Goal: Information Seeking & Learning: Learn about a topic

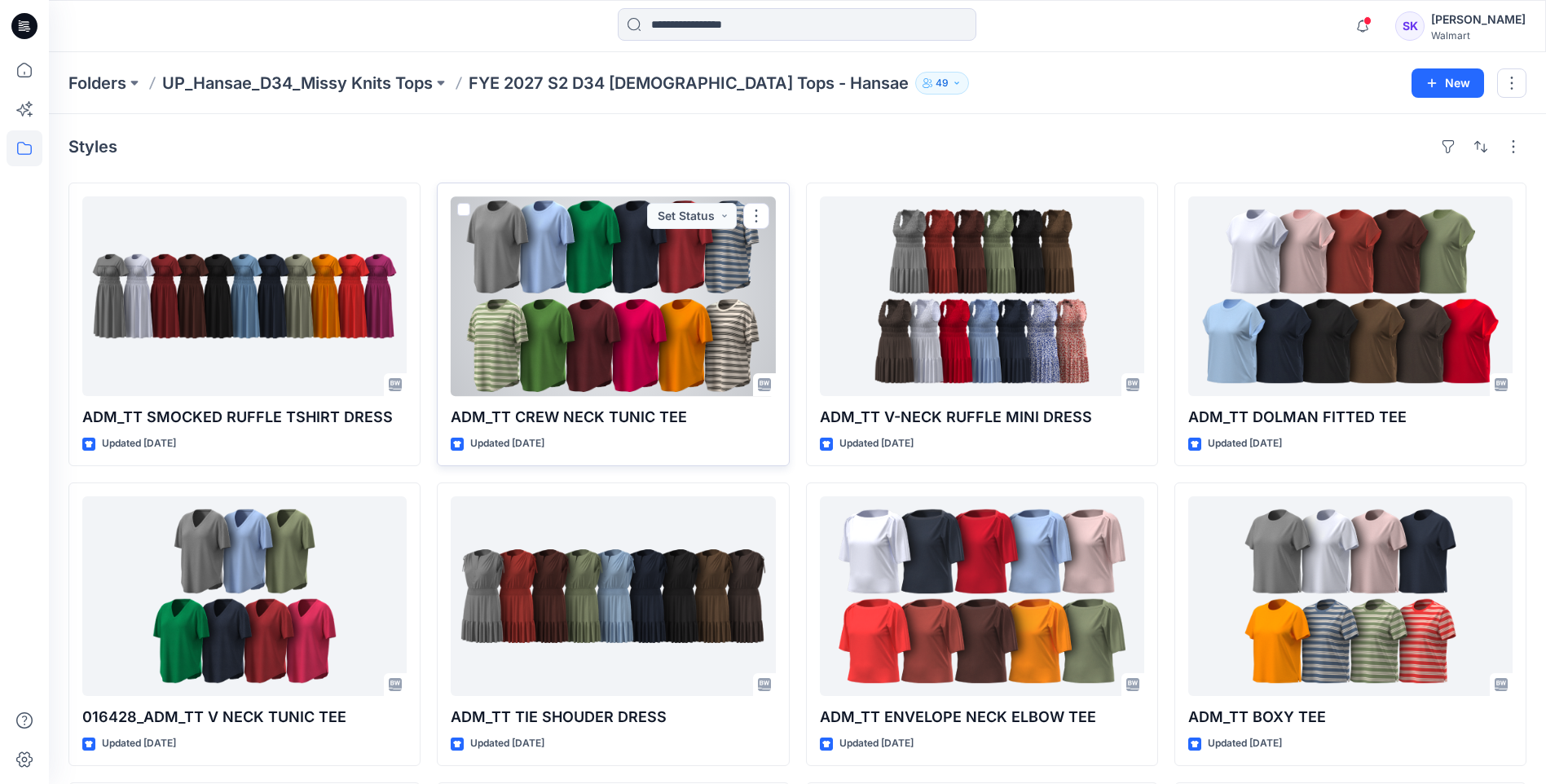
click at [643, 314] on div at bounding box center [613, 296] width 324 height 200
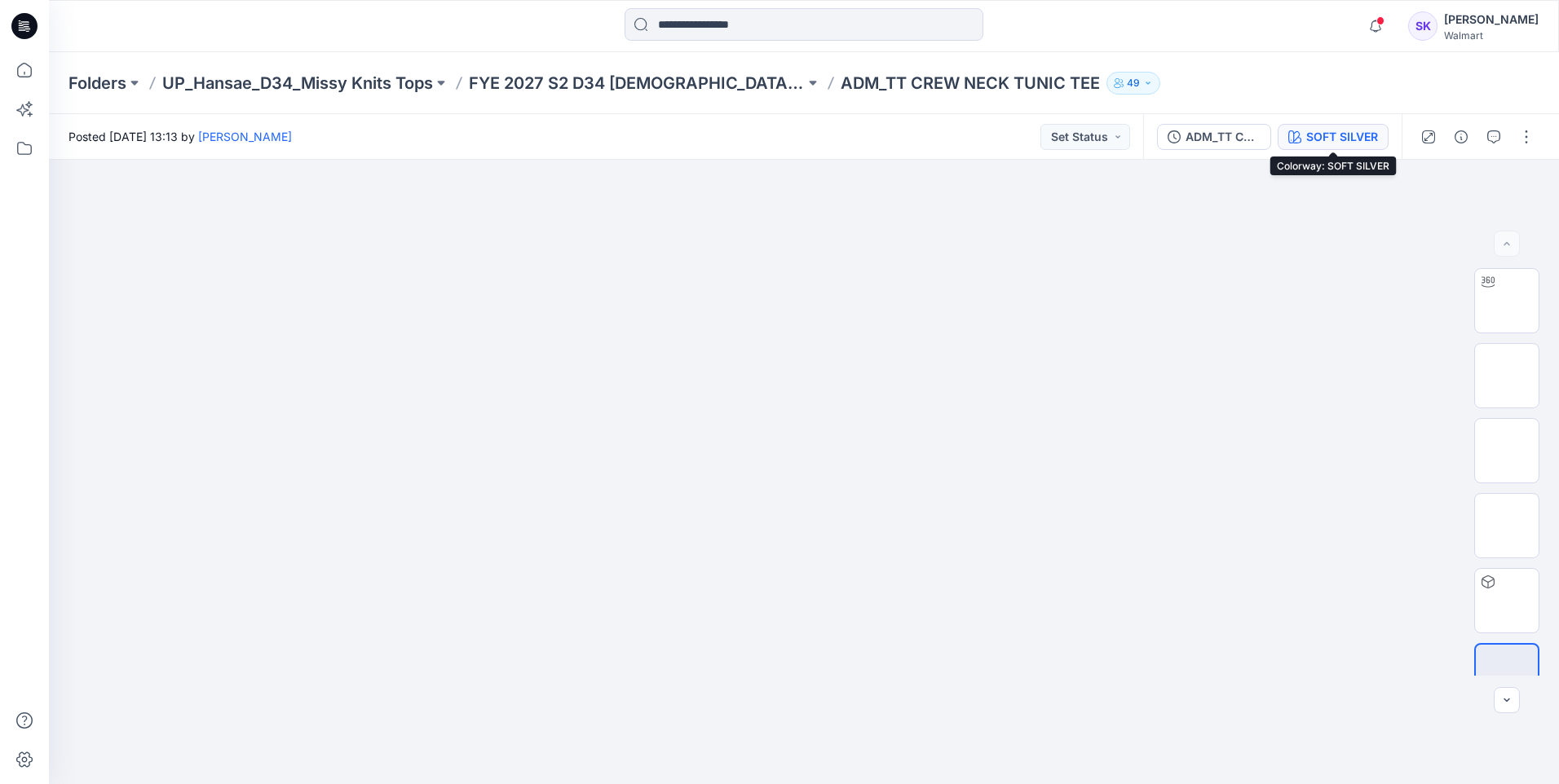
click at [1308, 142] on div "SOFT SILVER" at bounding box center [1342, 136] width 72 height 18
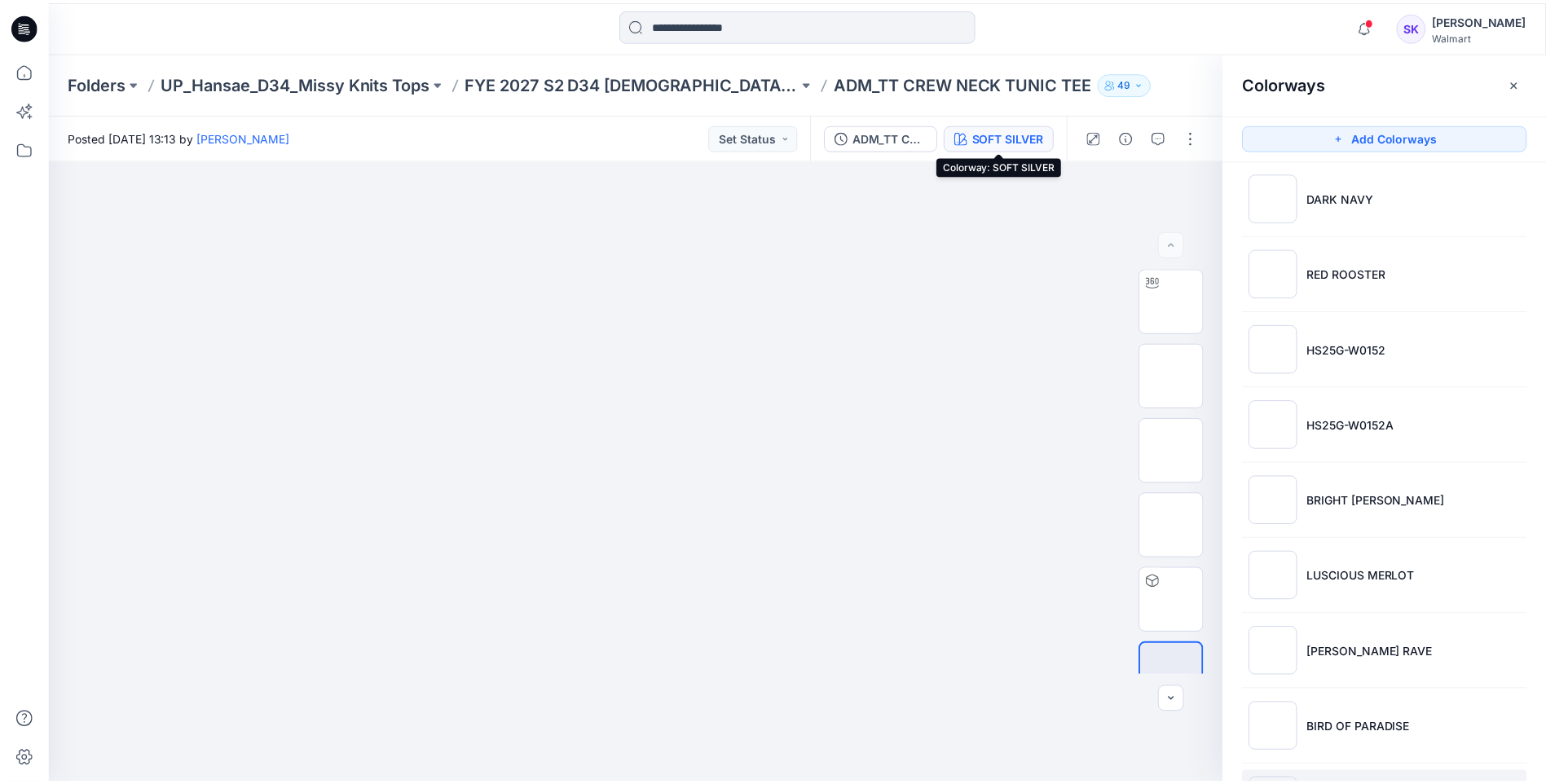
scroll to position [546, 0]
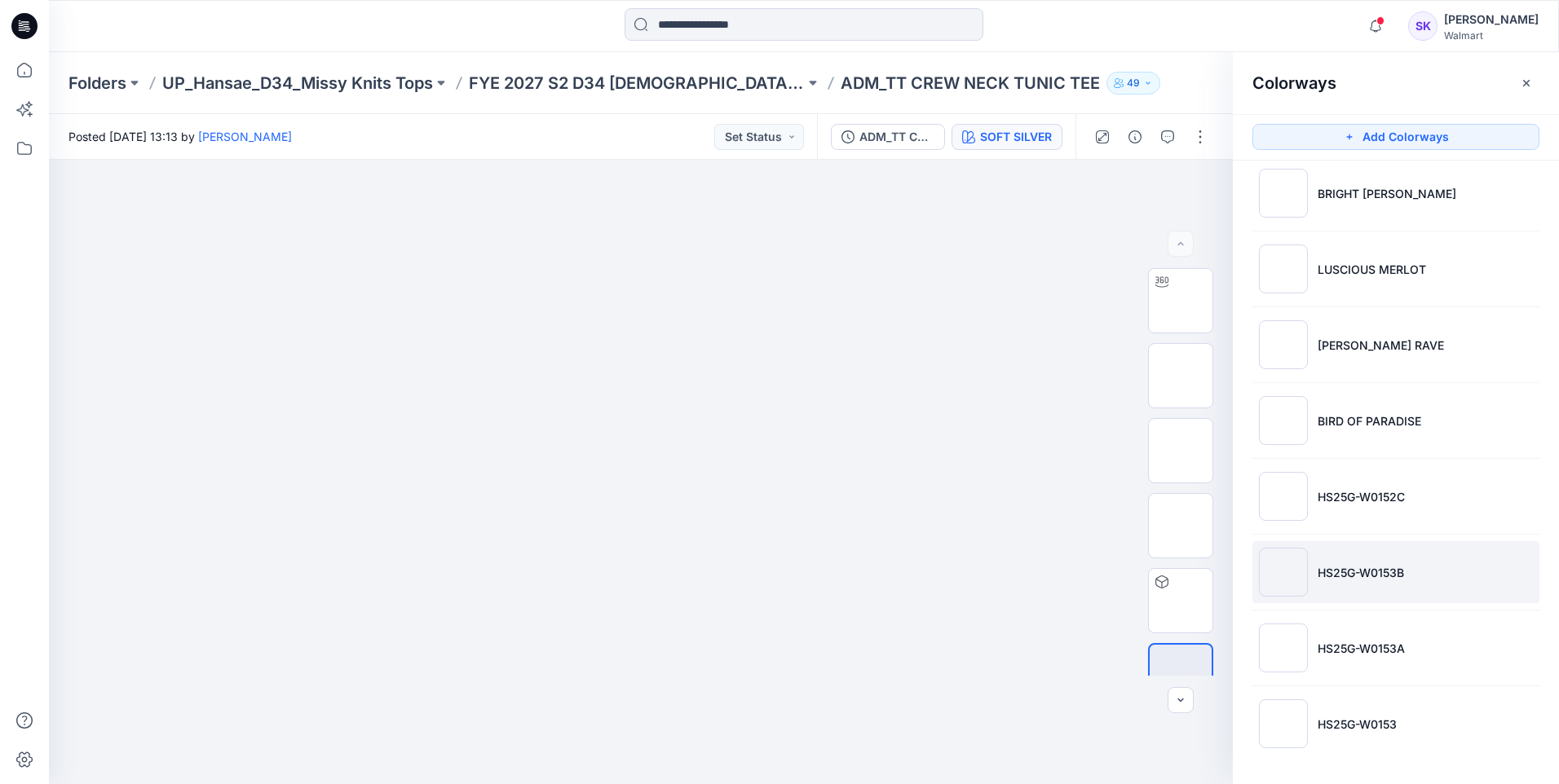
click at [1352, 569] on p "HS25G-W0153B" at bounding box center [1360, 572] width 87 height 17
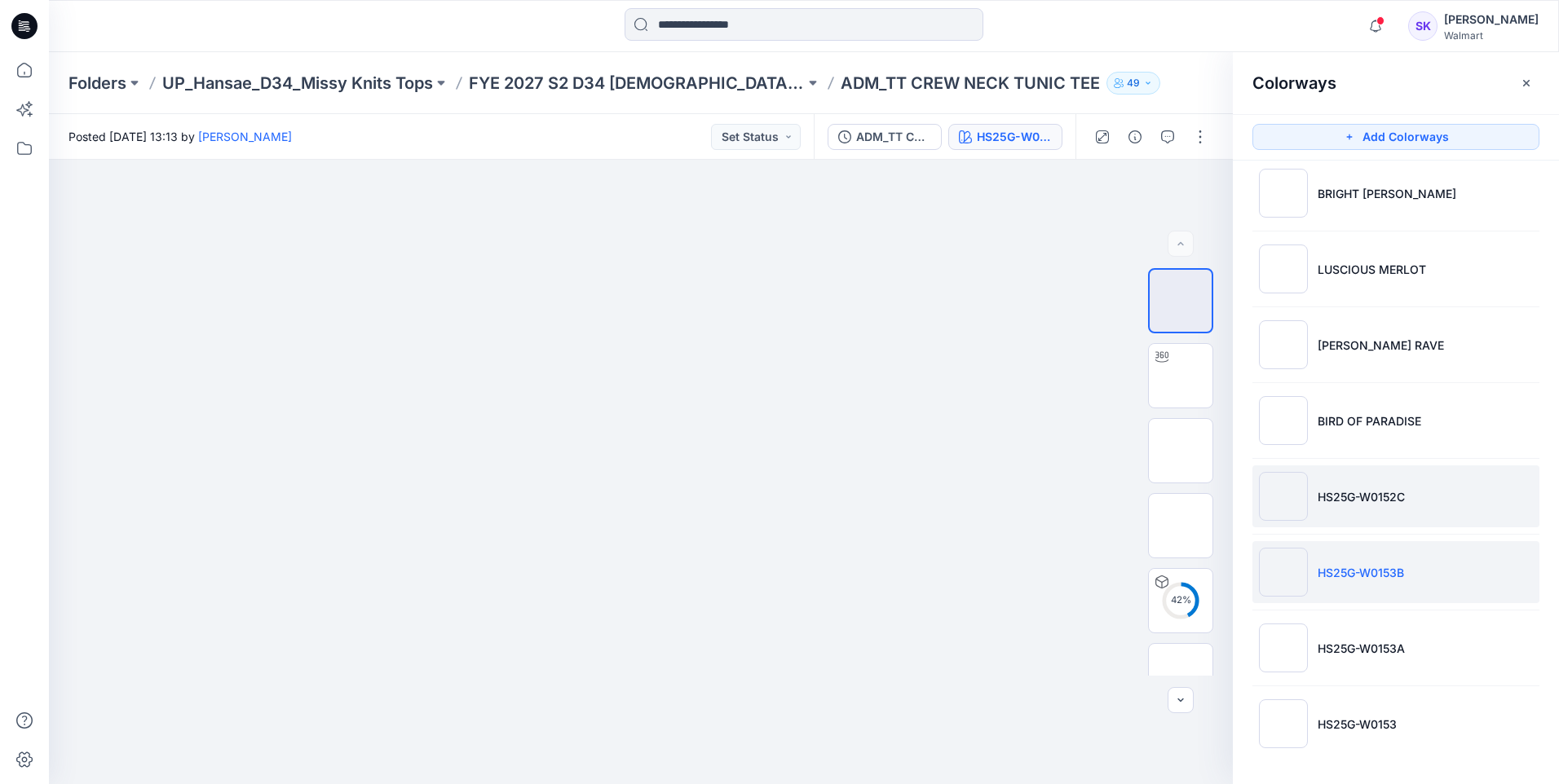
click at [1392, 491] on p "HS25G-W0152C" at bounding box center [1361, 497] width 88 height 17
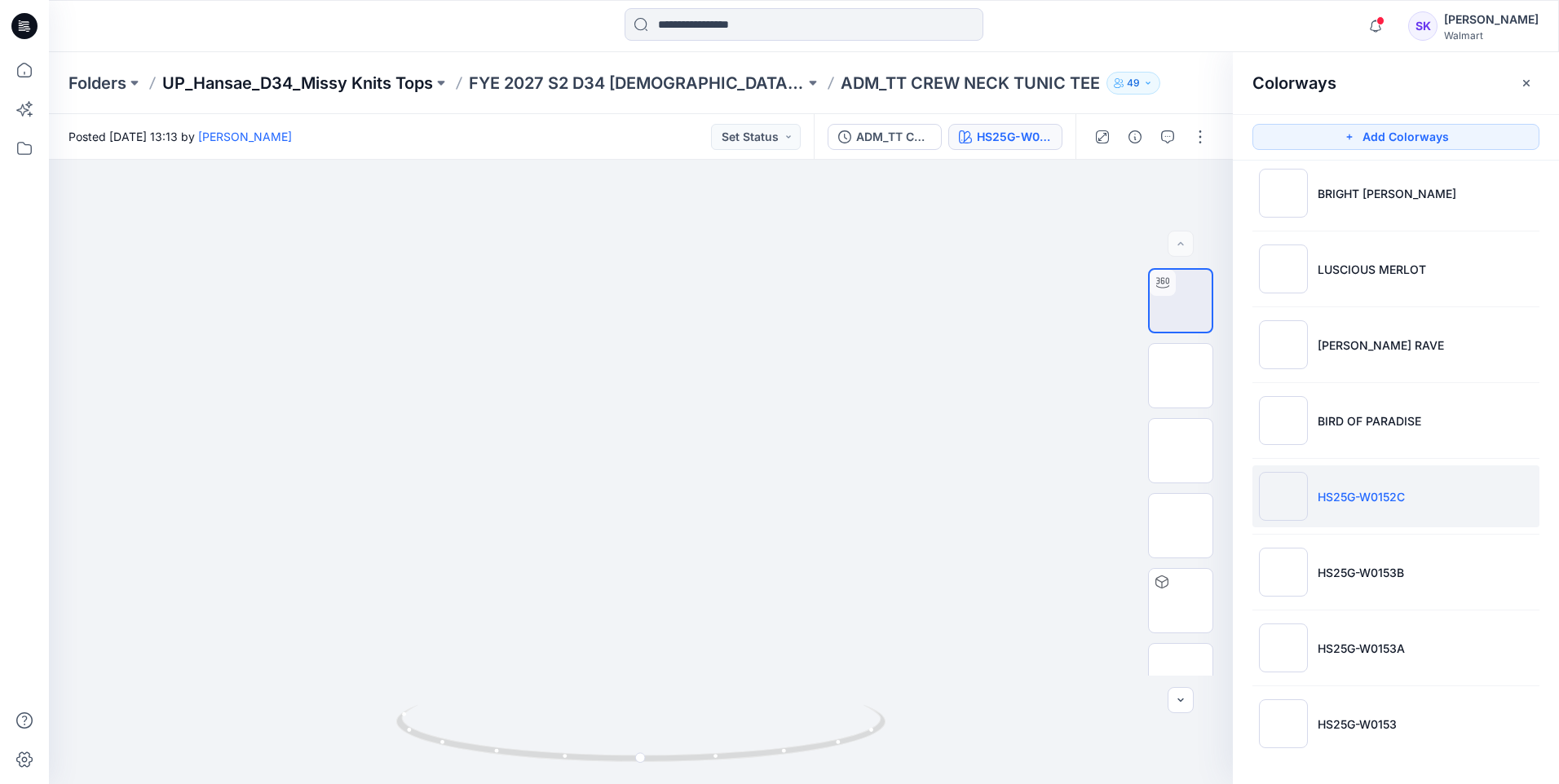
click at [331, 72] on p "UP_Hansae_D34_Missy Knits Tops" at bounding box center [297, 83] width 270 height 23
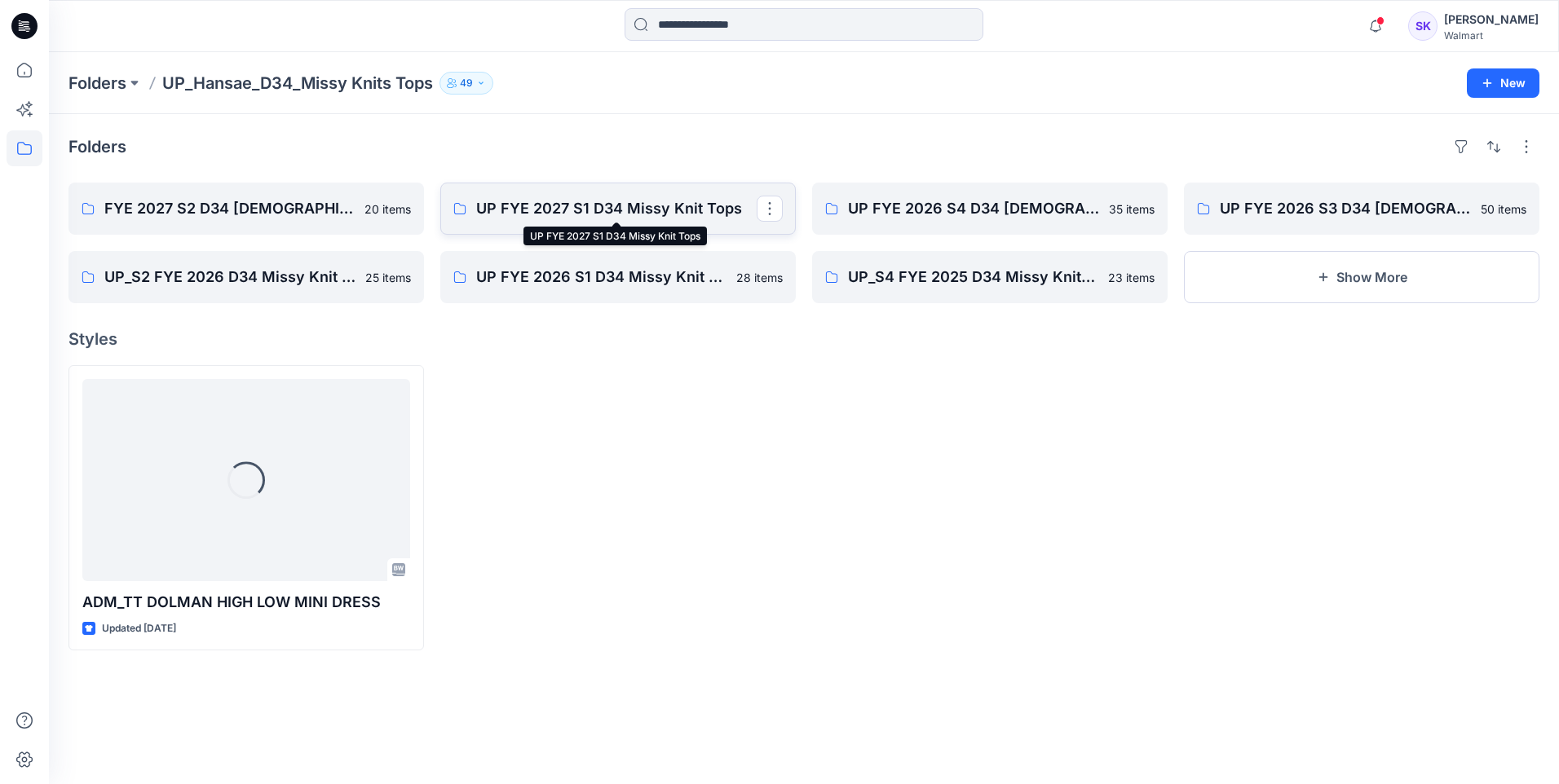
click at [656, 209] on p "UP FYE 2027 S1 D34 Missy Knit Tops" at bounding box center [616, 208] width 281 height 23
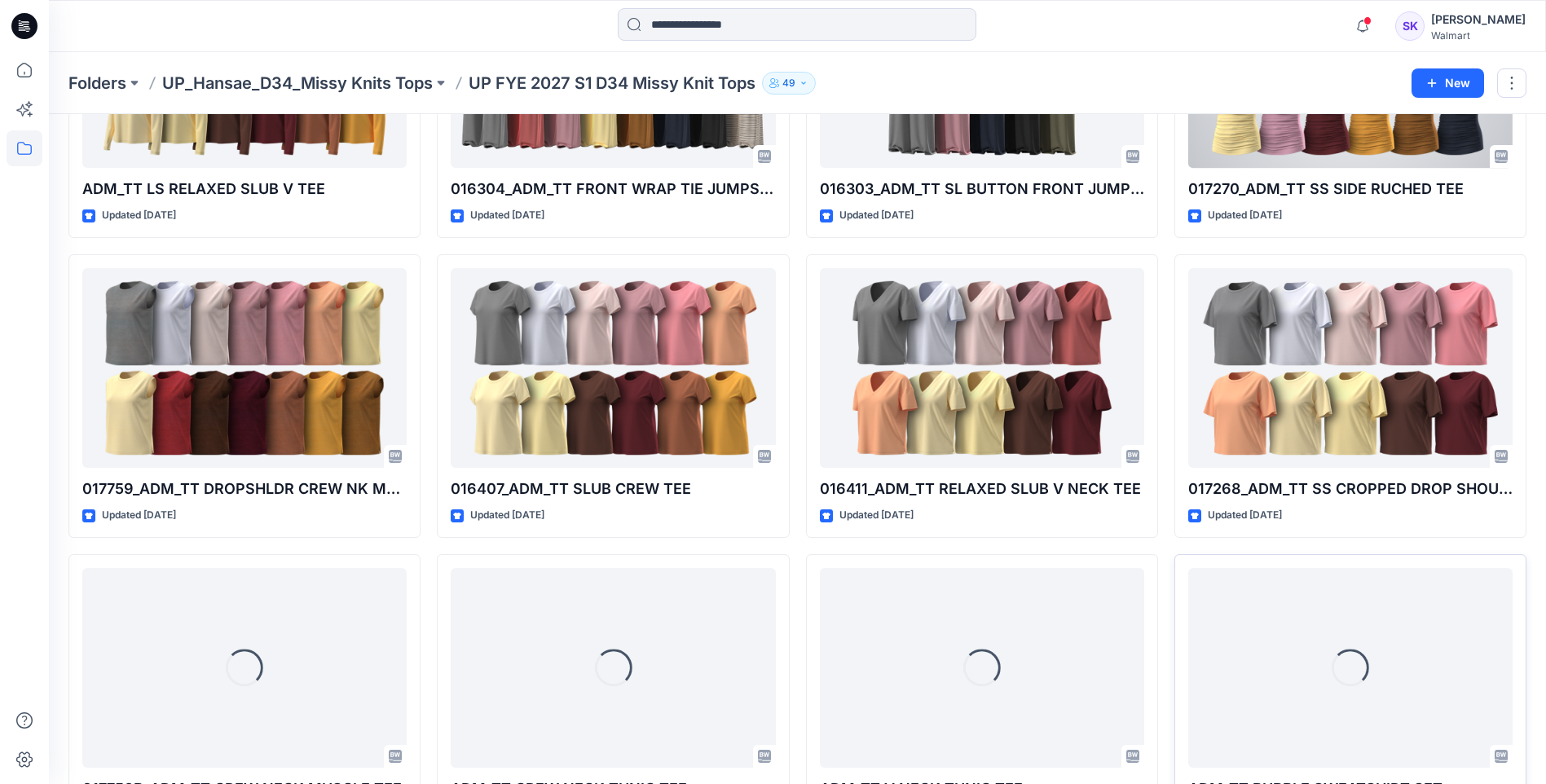
scroll to position [1668, 0]
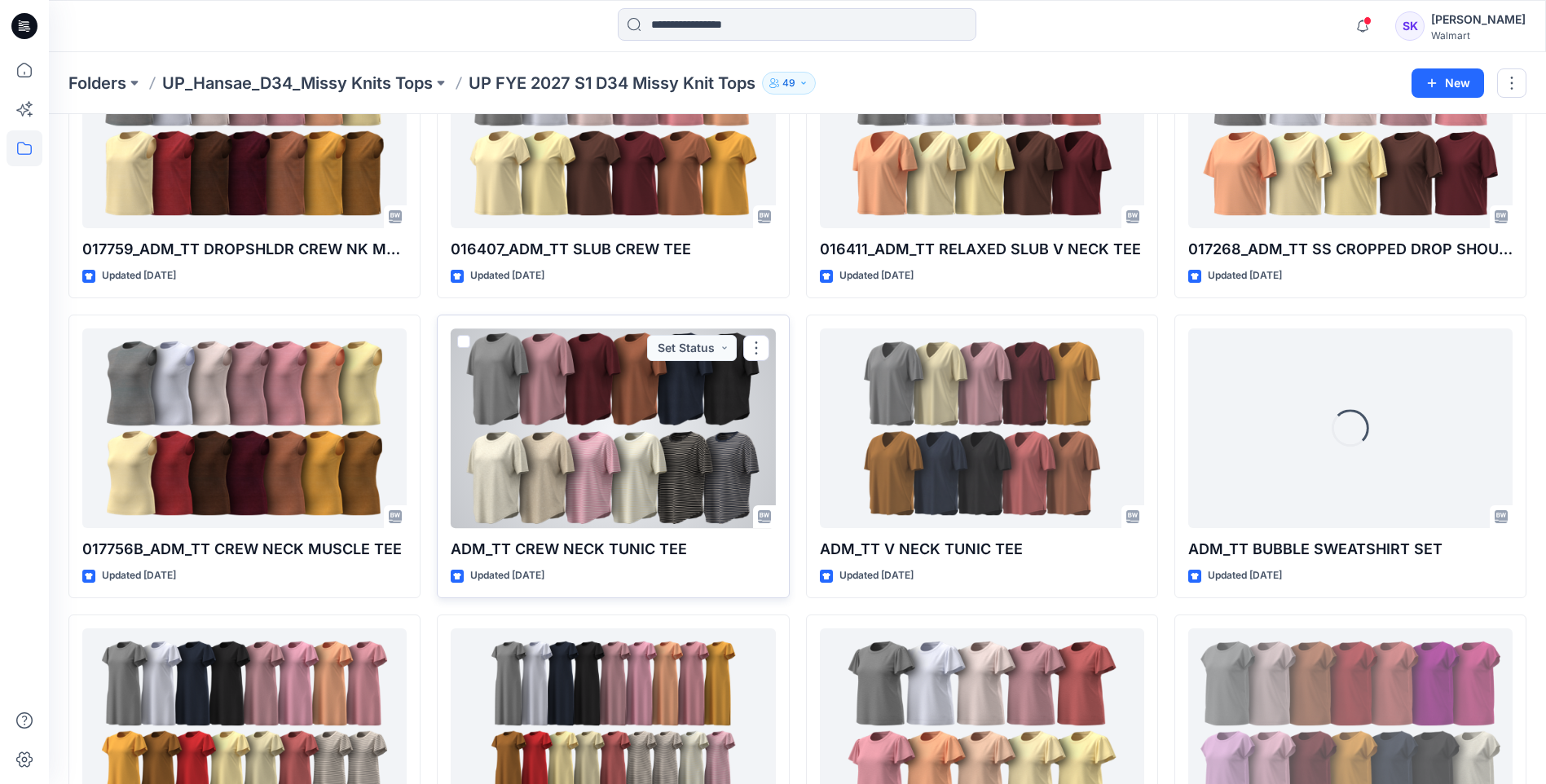
click at [716, 451] on div at bounding box center [613, 428] width 324 height 200
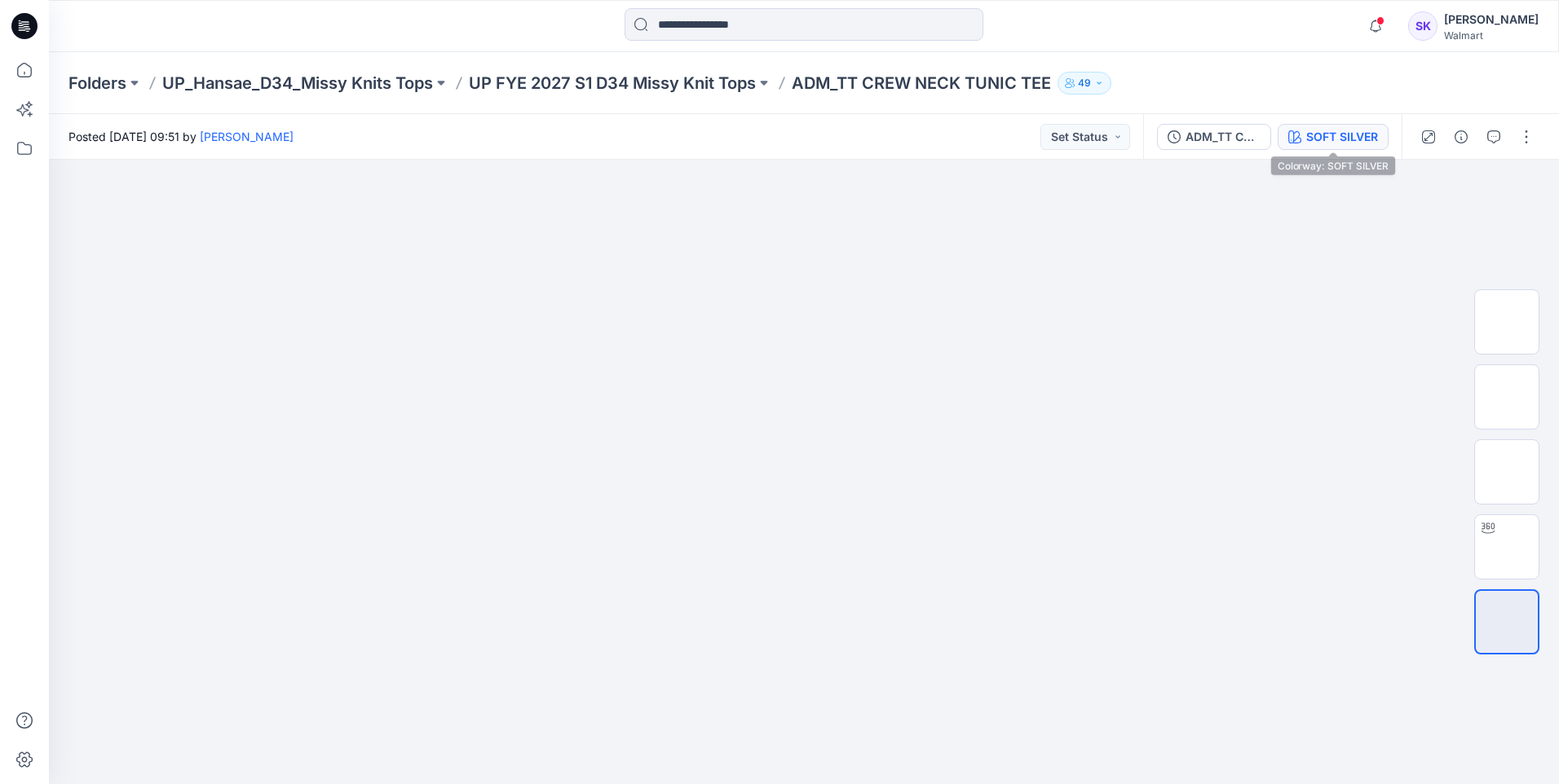
click at [1315, 136] on div "SOFT SILVER" at bounding box center [1342, 136] width 72 height 18
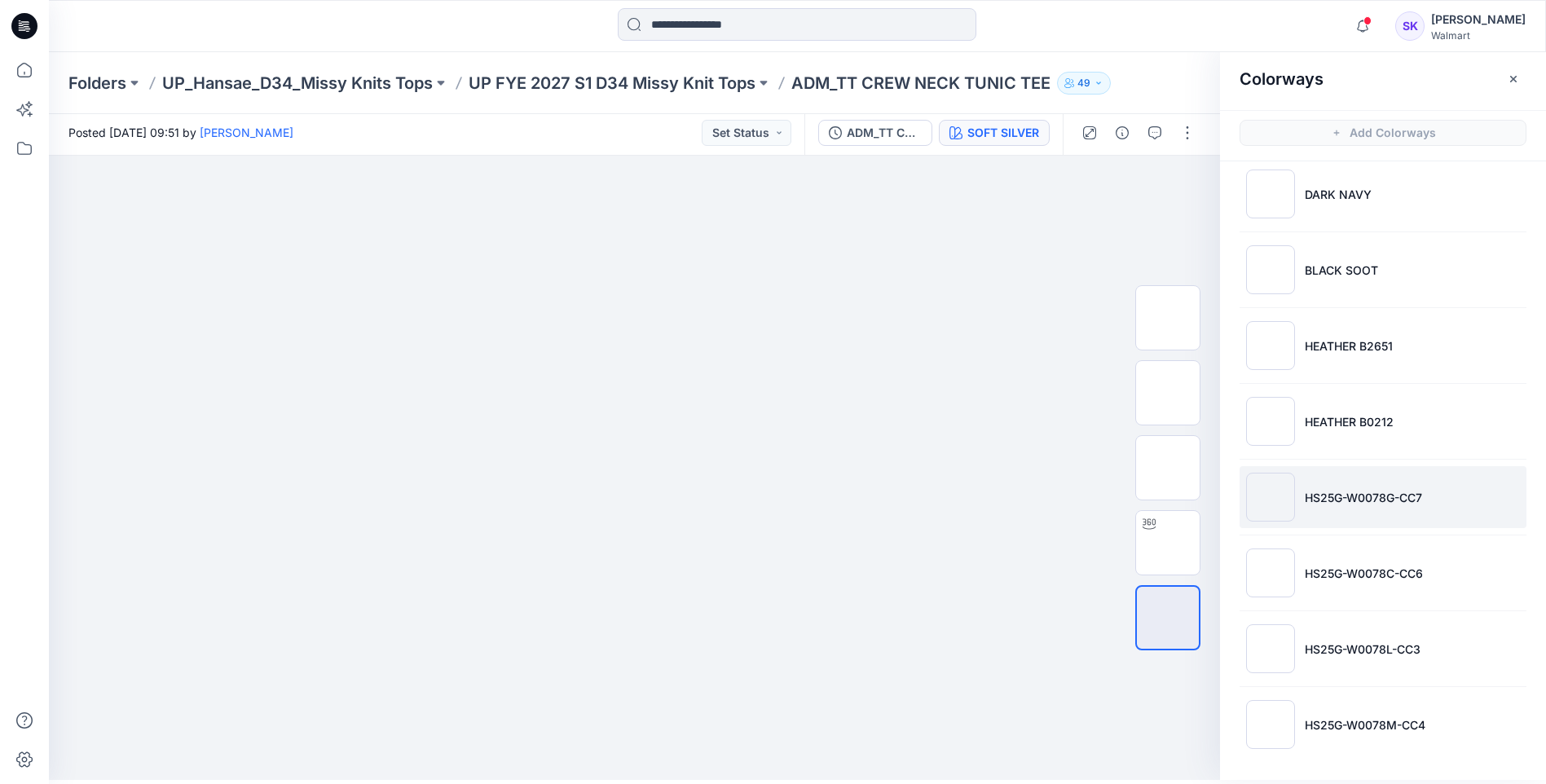
scroll to position [5, 0]
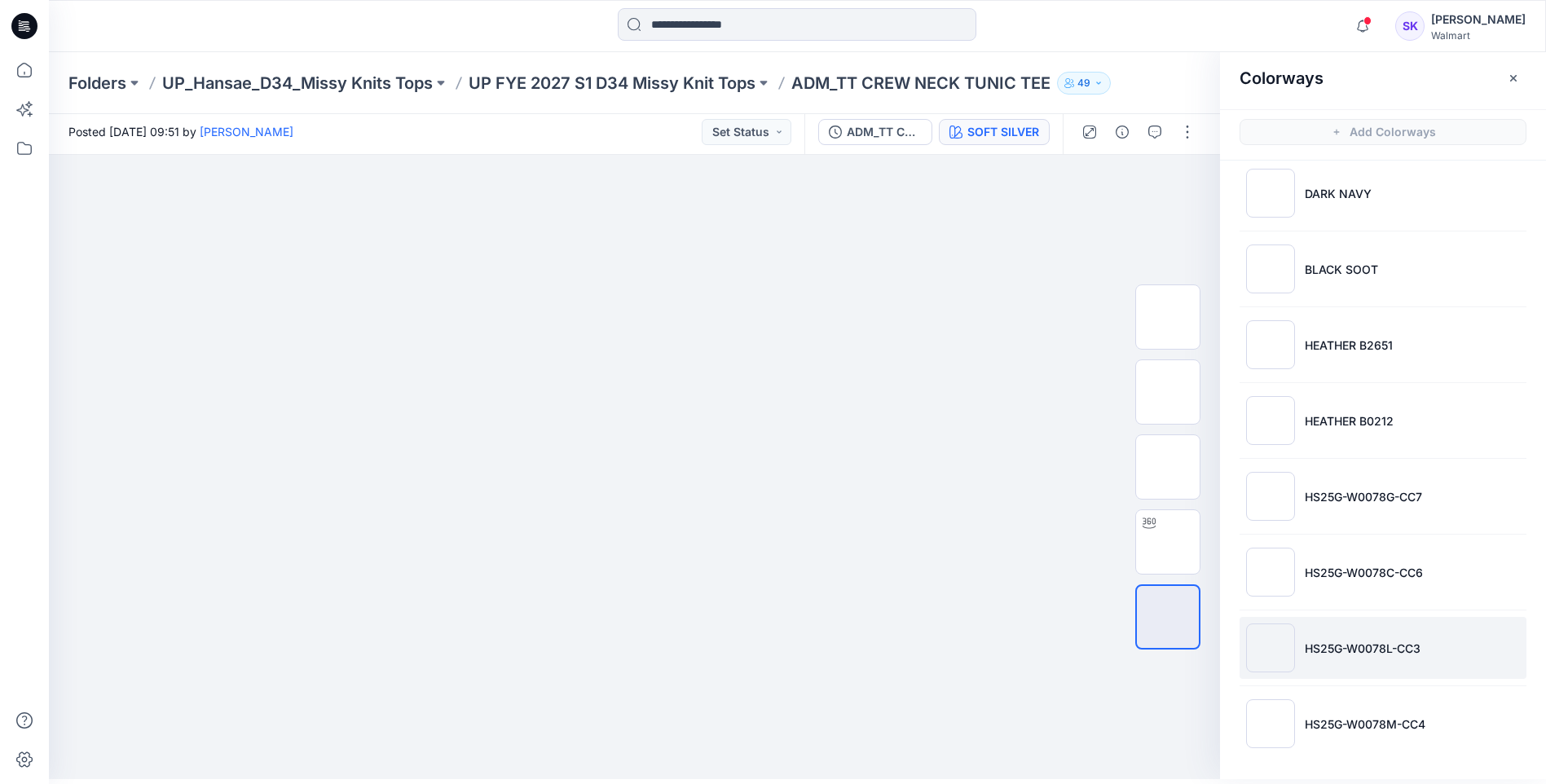
click at [1344, 642] on p "HS25G-W0078L-CC3" at bounding box center [1362, 648] width 116 height 17
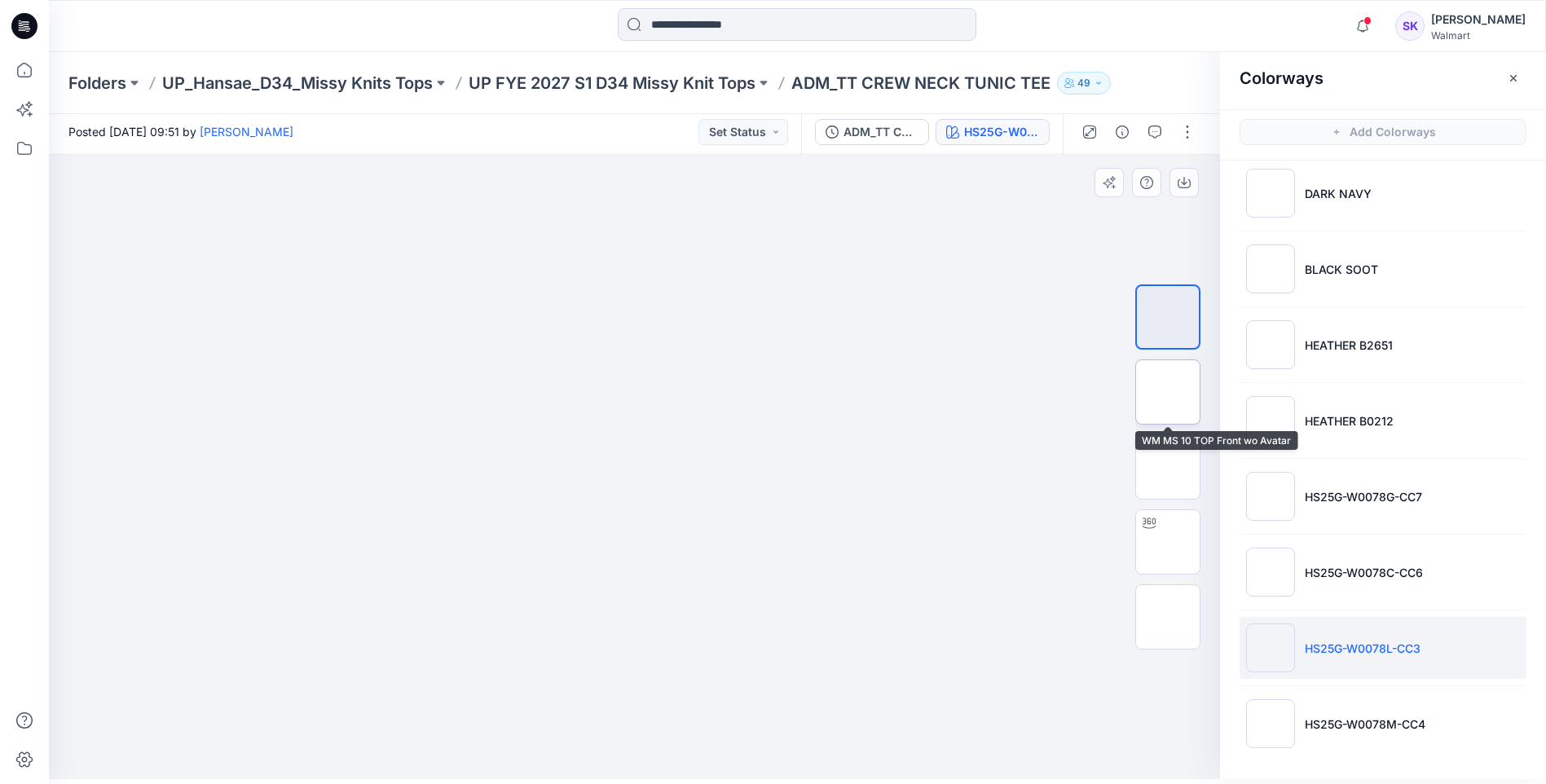
click at [1168, 392] on img at bounding box center [1168, 392] width 0 height 0
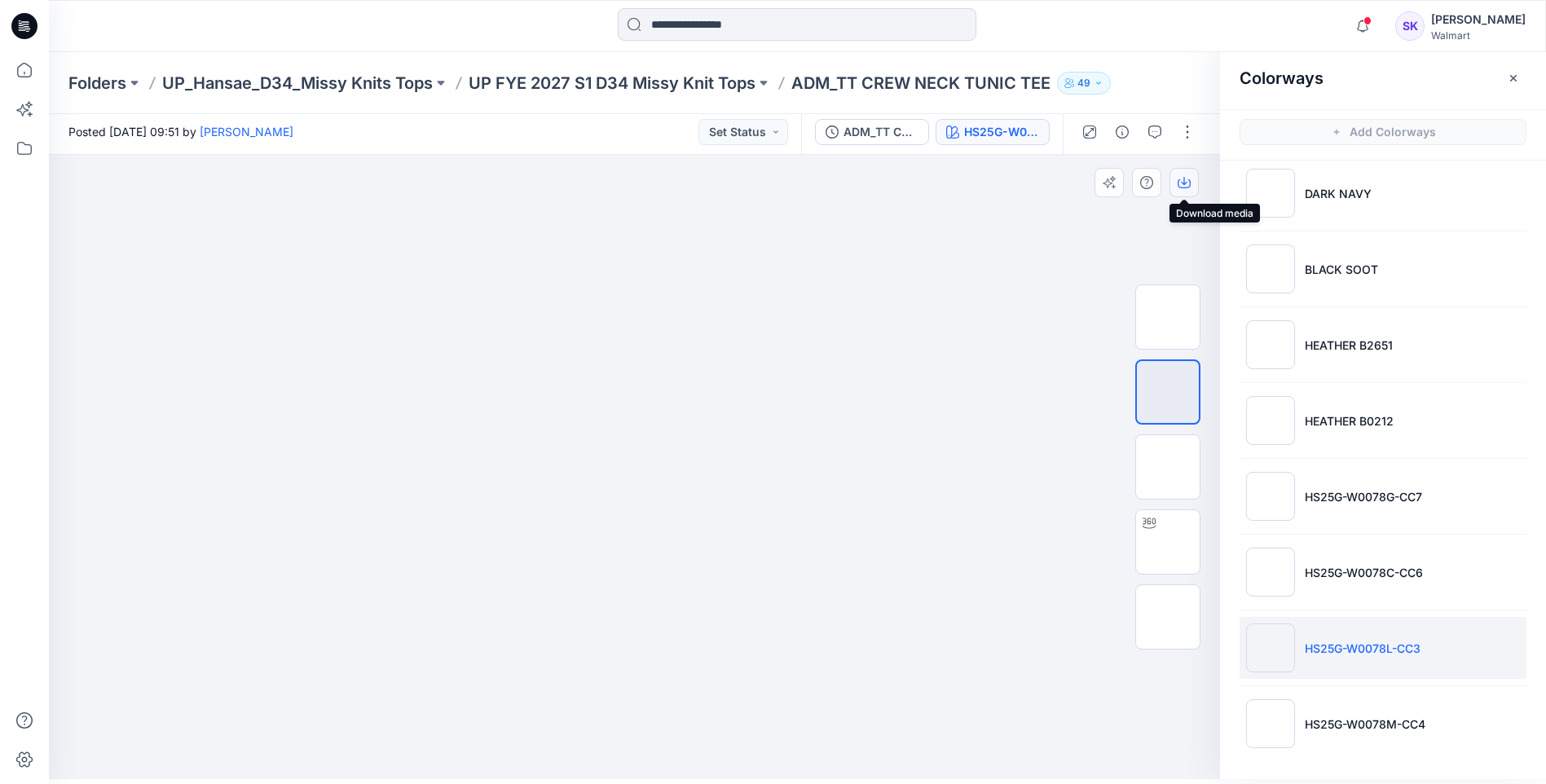
click at [1196, 178] on button "button" at bounding box center [1184, 183] width 29 height 29
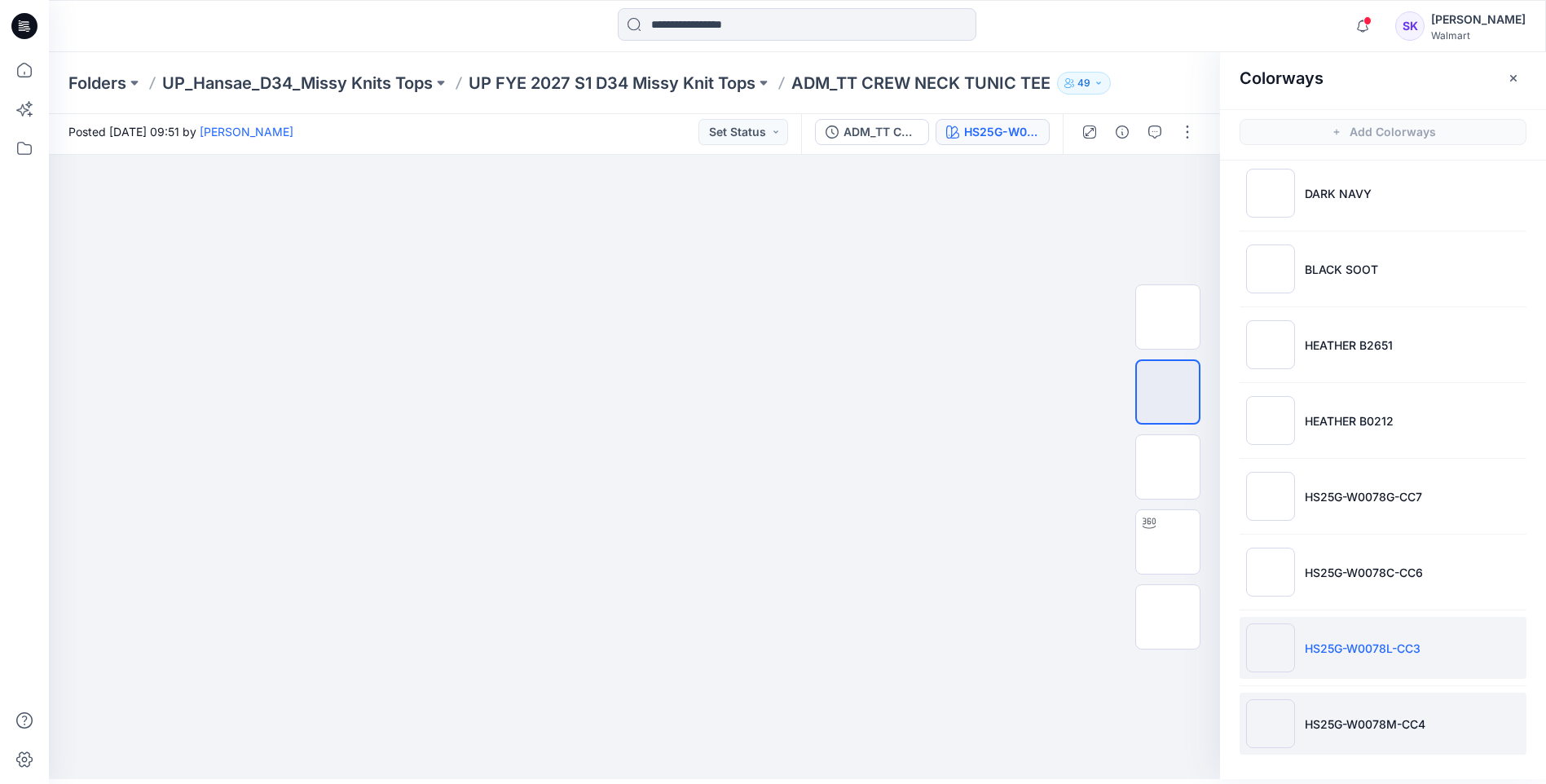
click at [1298, 711] on li "HS25G-W0078M-CC4" at bounding box center [1383, 724] width 287 height 62
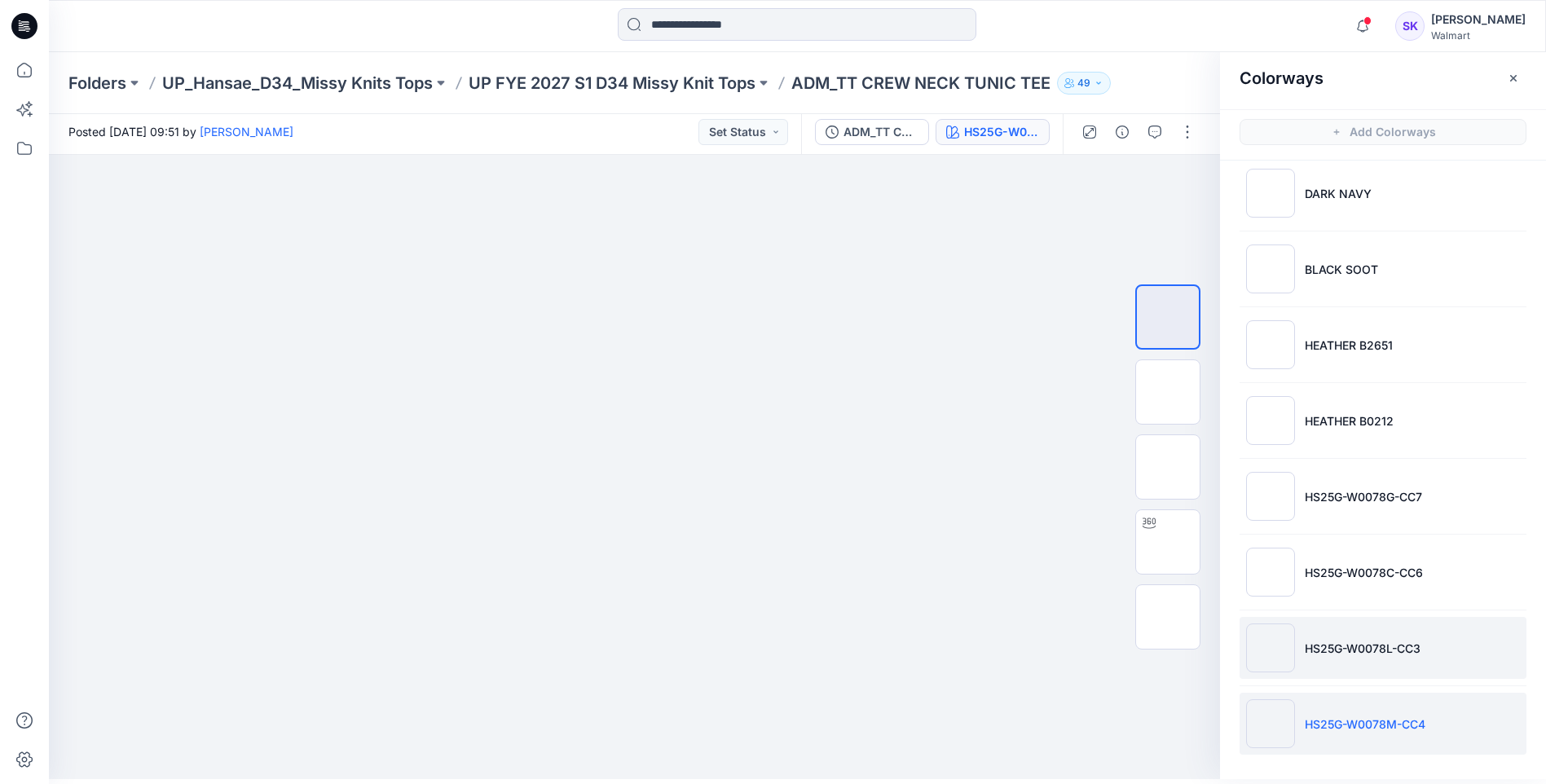
click at [1310, 637] on li "HS25G-W0078L-CC3" at bounding box center [1383, 648] width 287 height 62
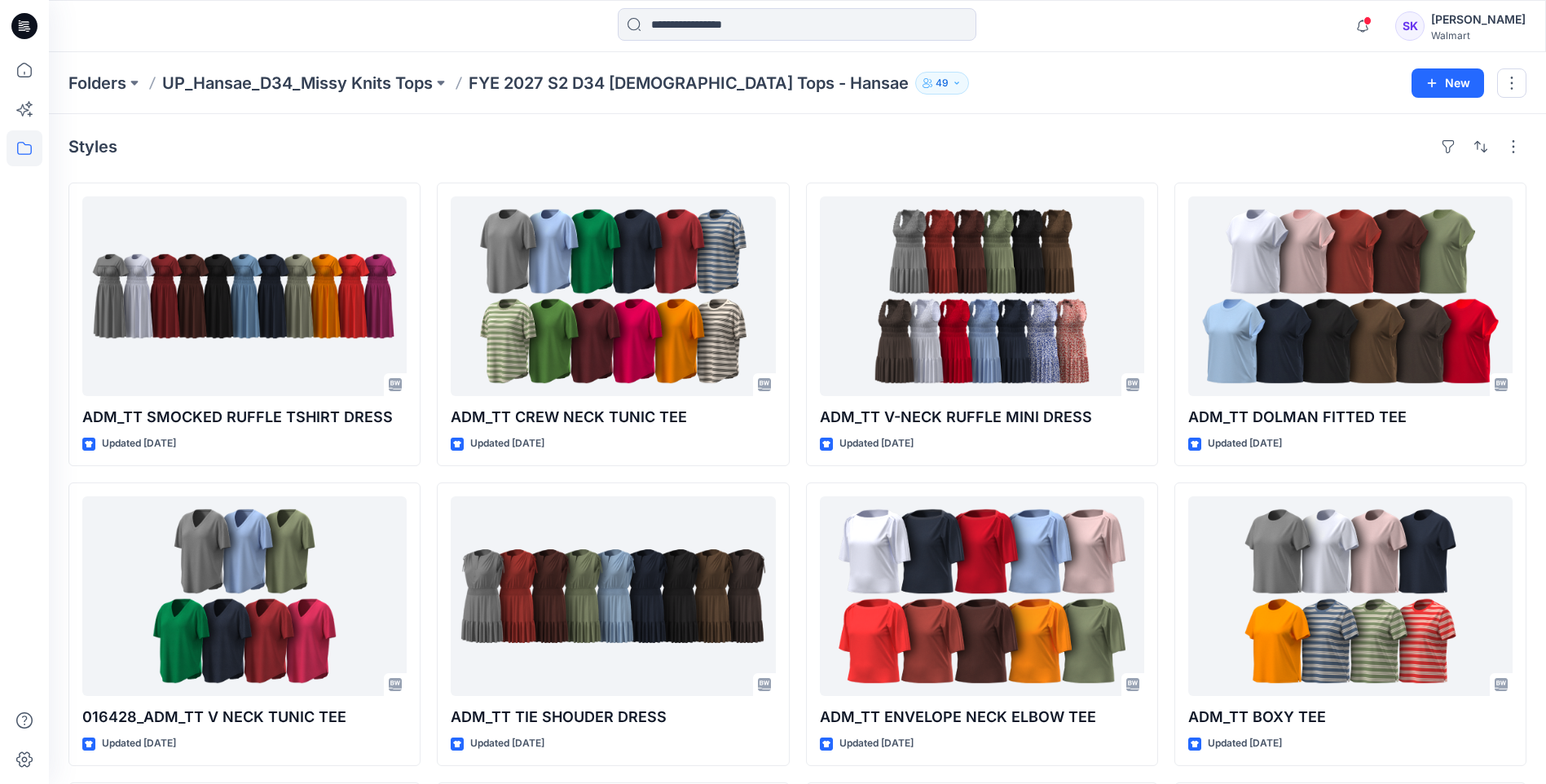
click at [692, 137] on div "Styles" at bounding box center [798, 147] width 1458 height 26
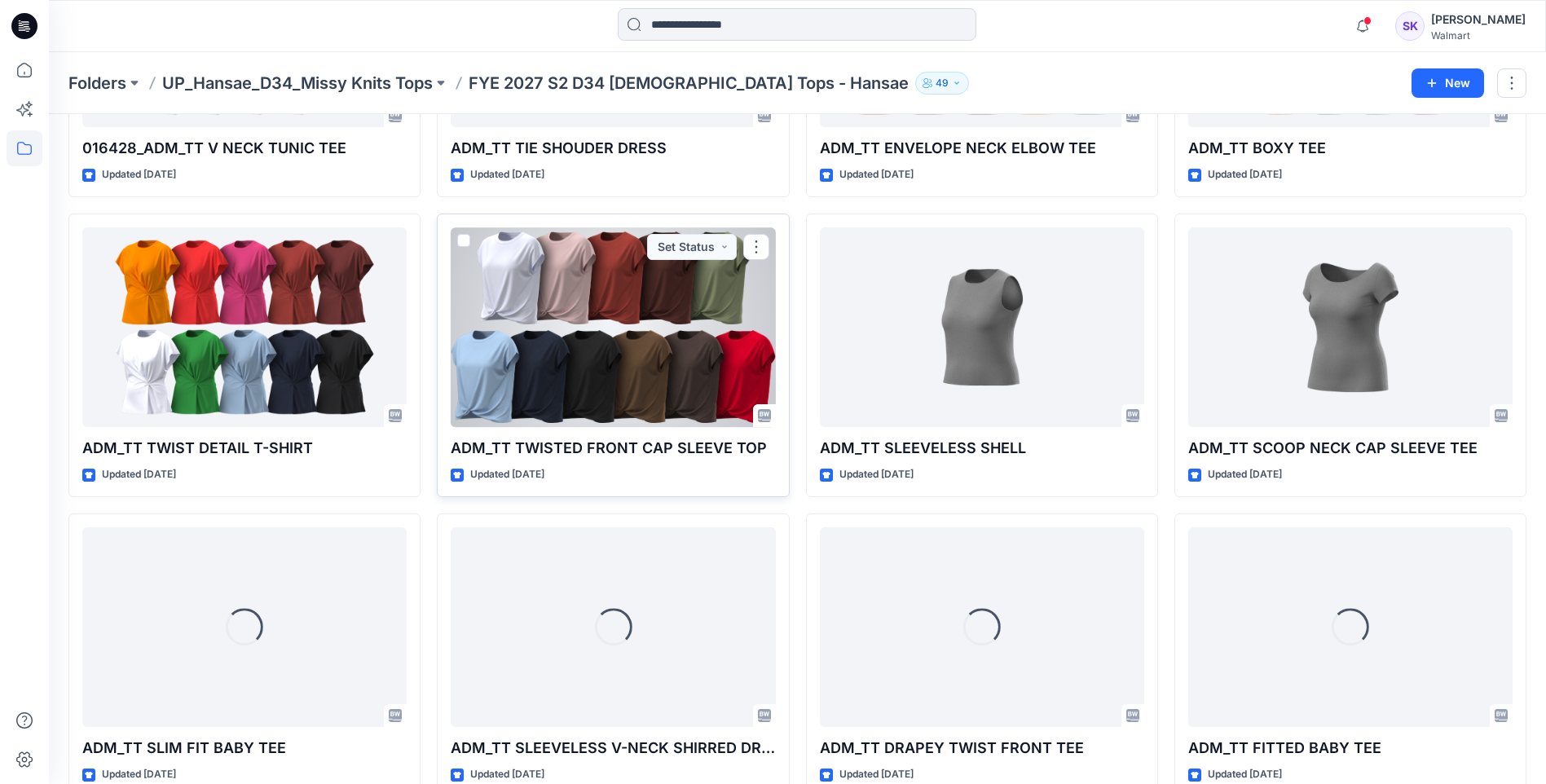
scroll to position [570, 0]
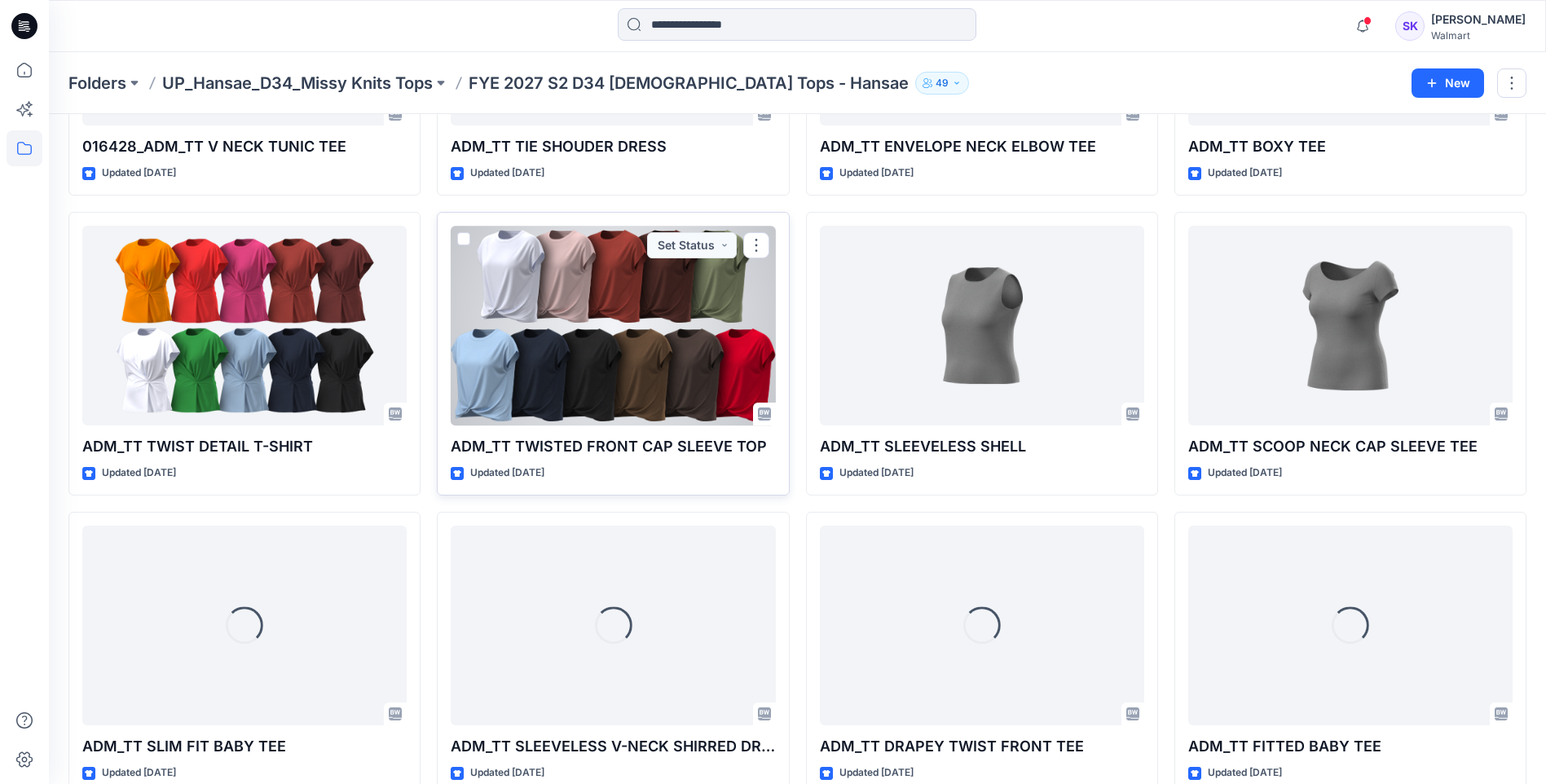
click at [600, 353] on div at bounding box center [613, 325] width 324 height 200
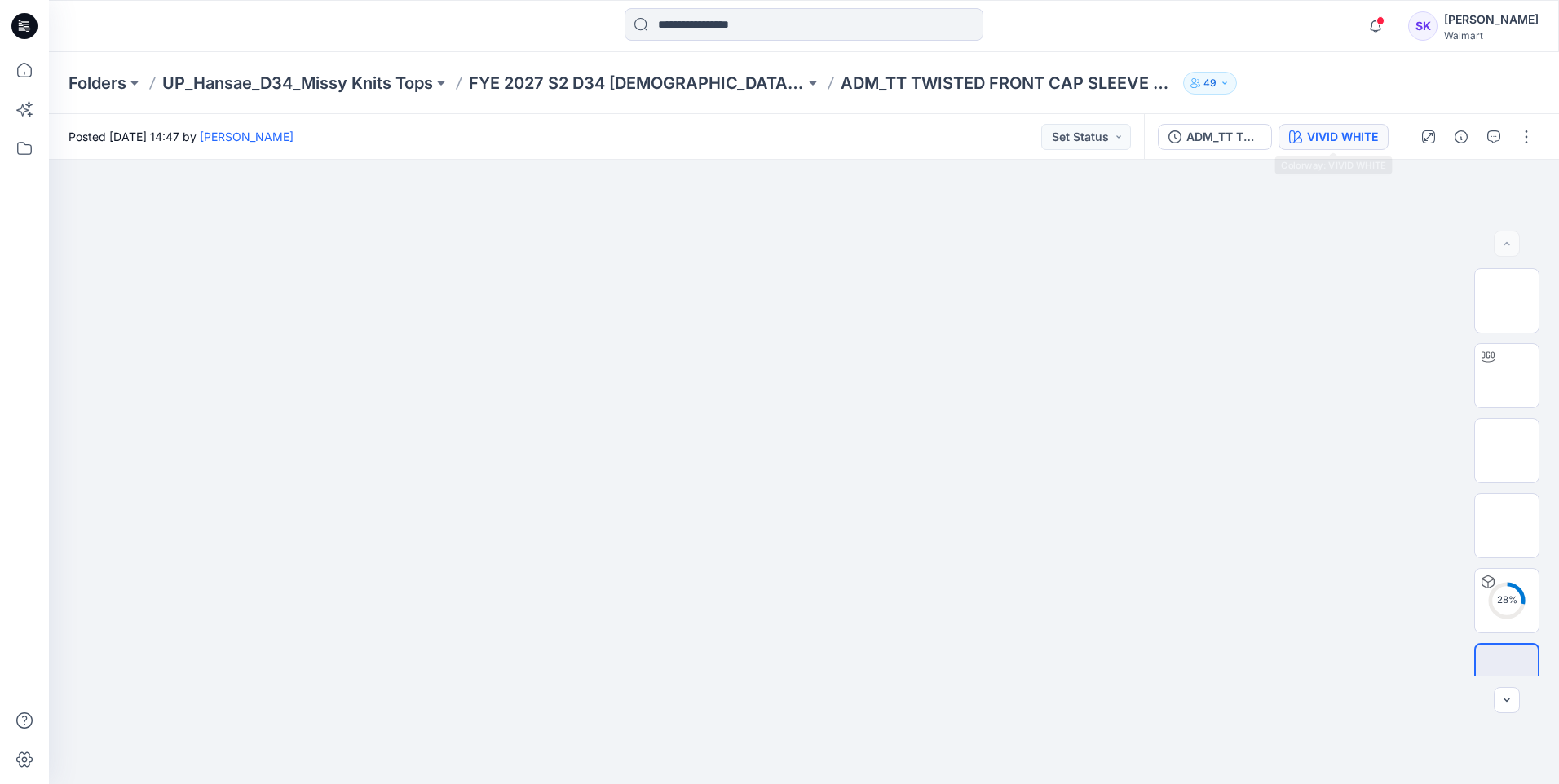
click at [1315, 133] on div "VIVID WHITE" at bounding box center [1342, 136] width 71 height 18
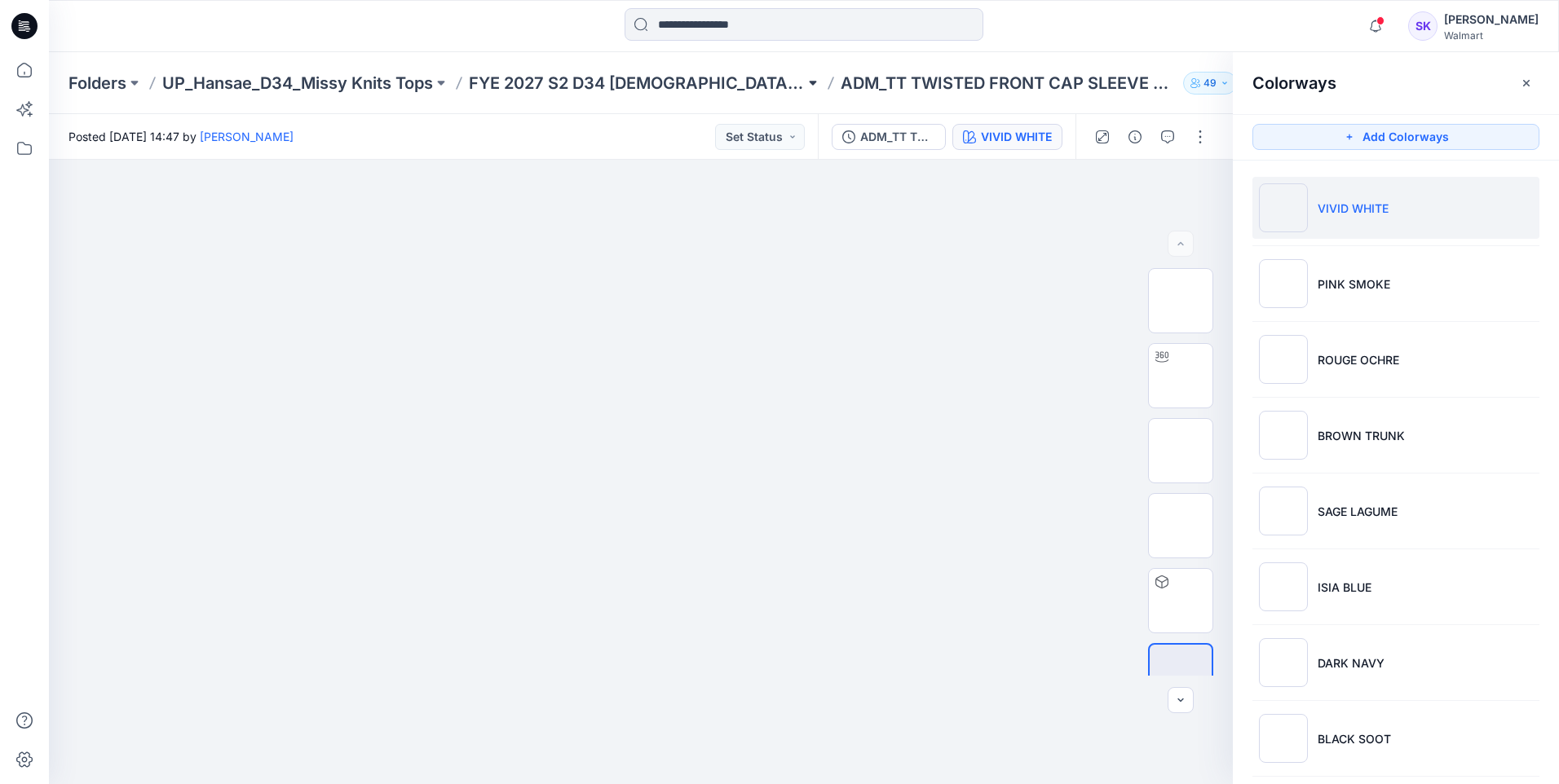
click at [805, 78] on button at bounding box center [813, 83] width 16 height 23
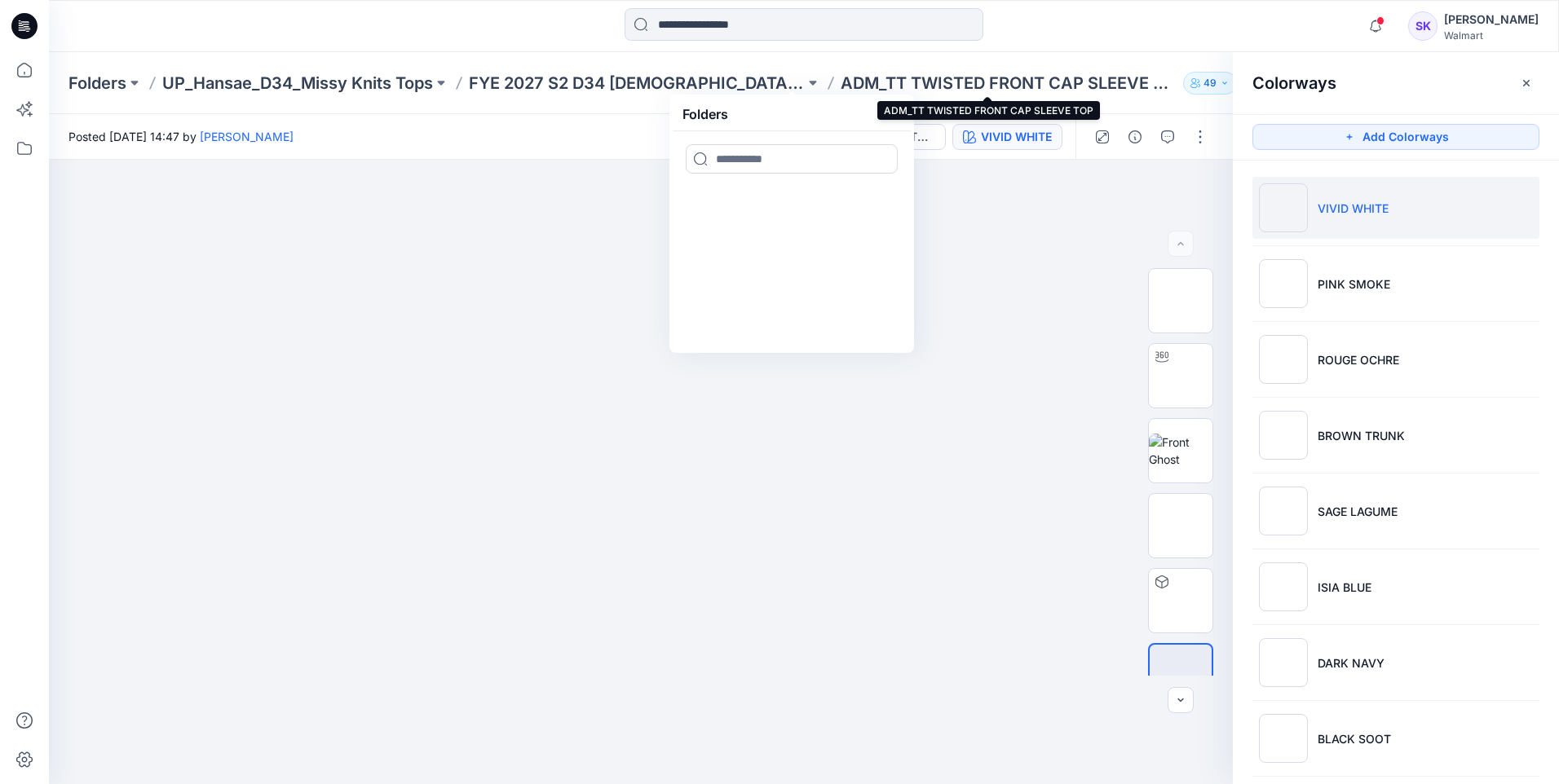
click at [1047, 80] on p "ADM_TT TWISTED FRONT CAP SLEEVE TOP" at bounding box center [1008, 83] width 335 height 23
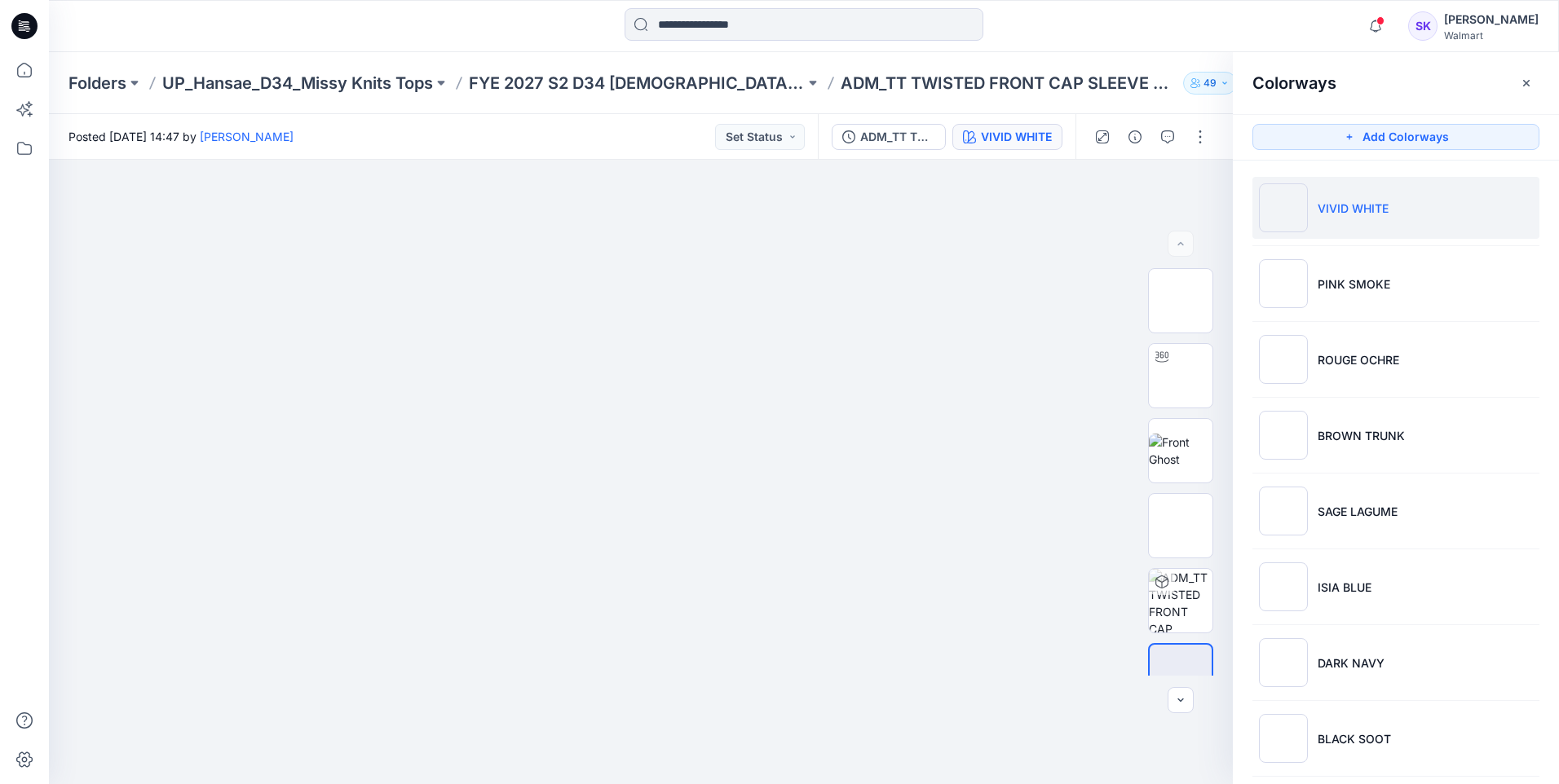
click at [1044, 81] on p "ADM_TT TWISTED FRONT CAP SLEEVE TOP" at bounding box center [1008, 83] width 335 height 23
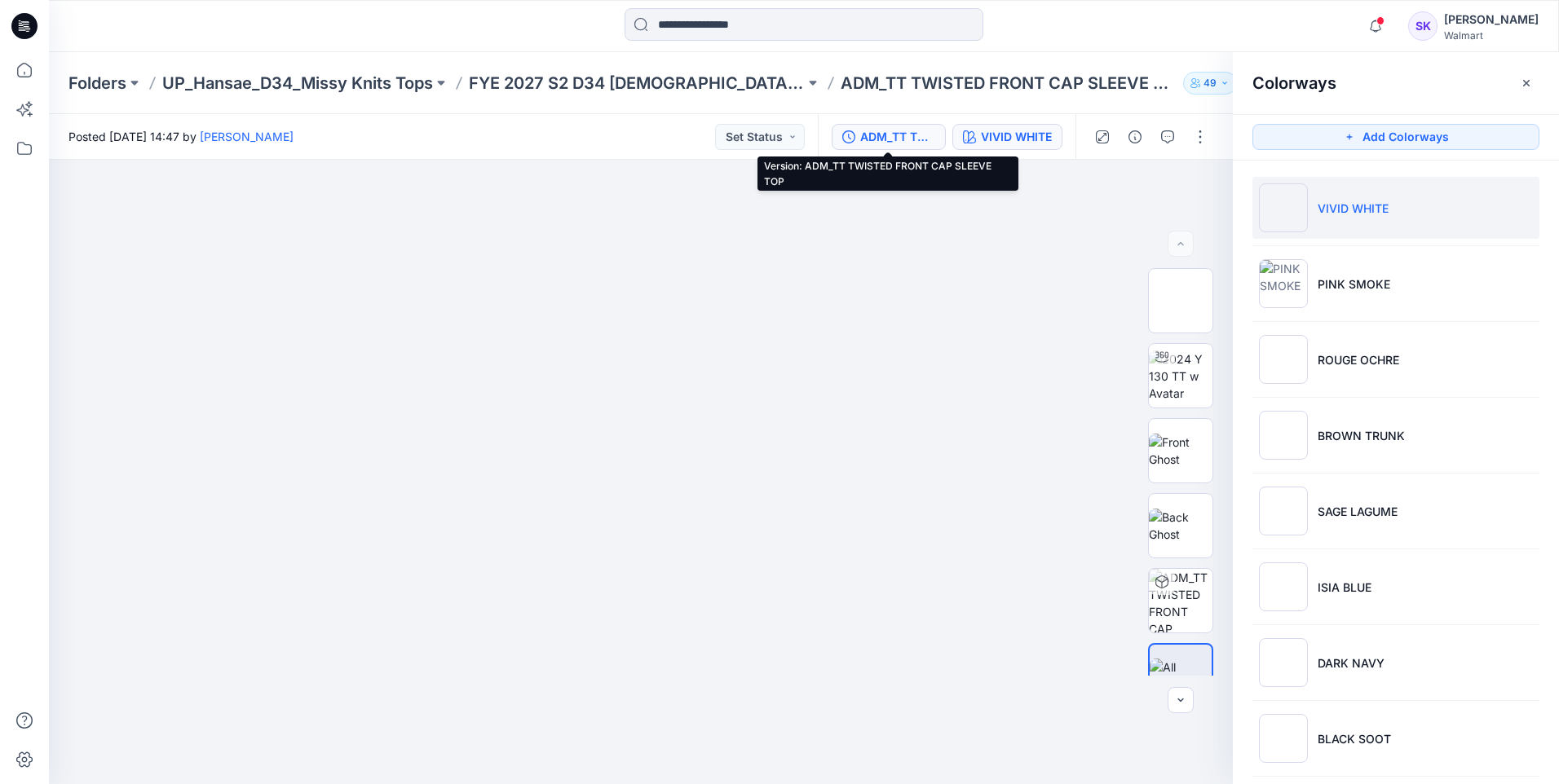
click at [874, 138] on div "ADM_TT TWISTED FRONT CAP SLEEVE TOP" at bounding box center [897, 136] width 75 height 18
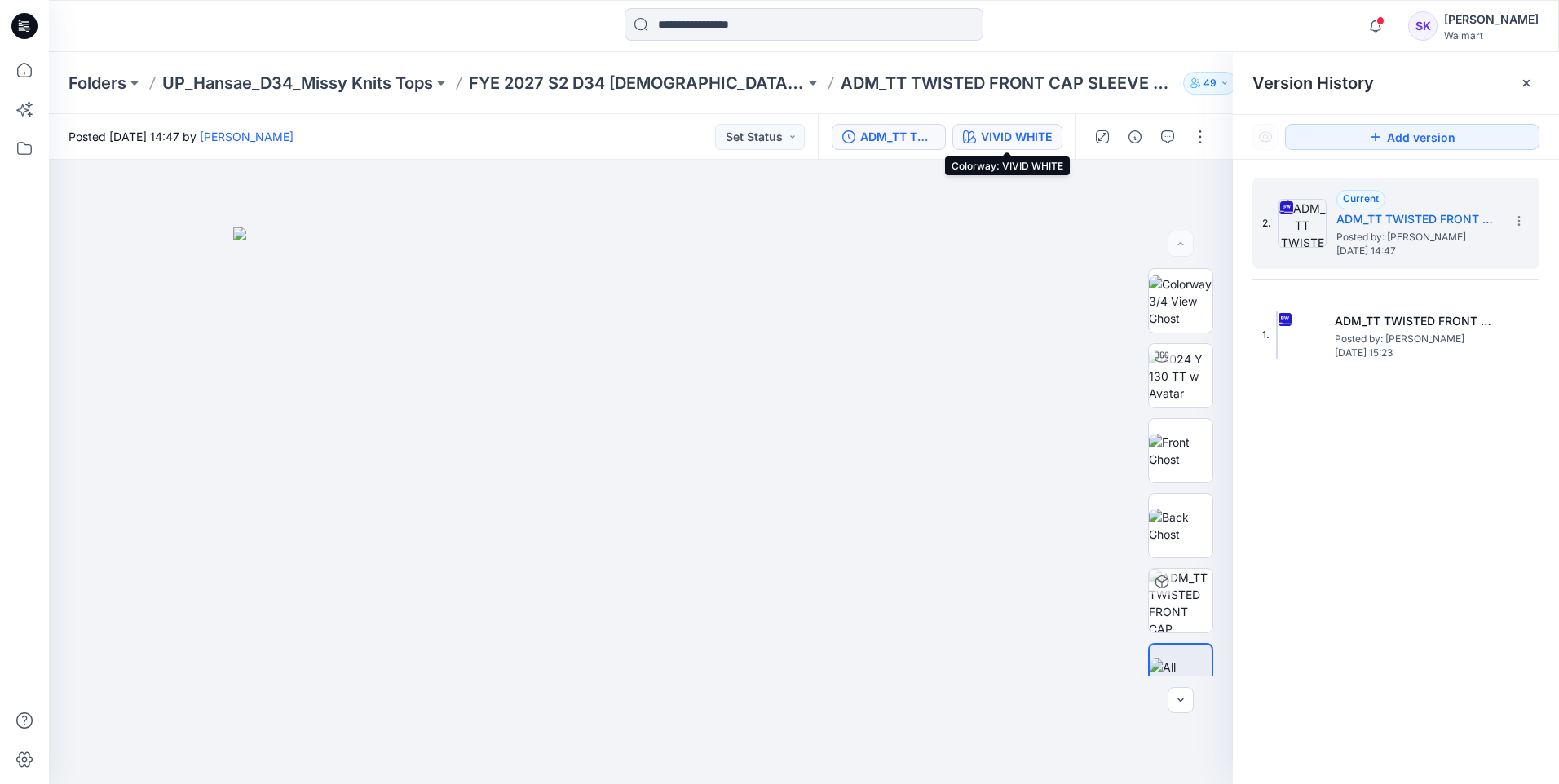
click at [1024, 135] on div "VIVID WHITE" at bounding box center [1016, 136] width 71 height 18
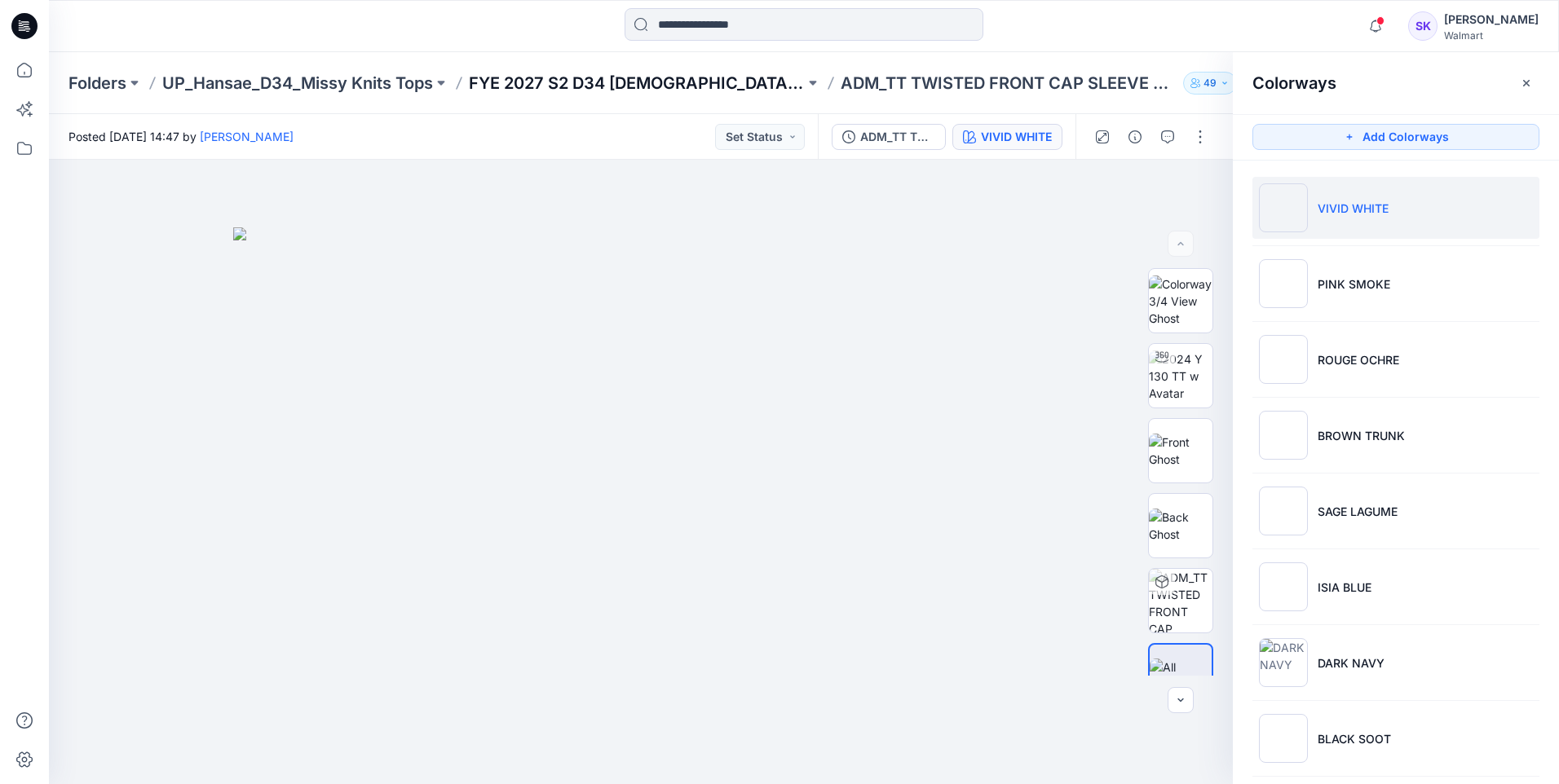
click at [756, 77] on p "FYE 2027 S2 D34 Ladies Tops - Hansae" at bounding box center [636, 83] width 335 height 23
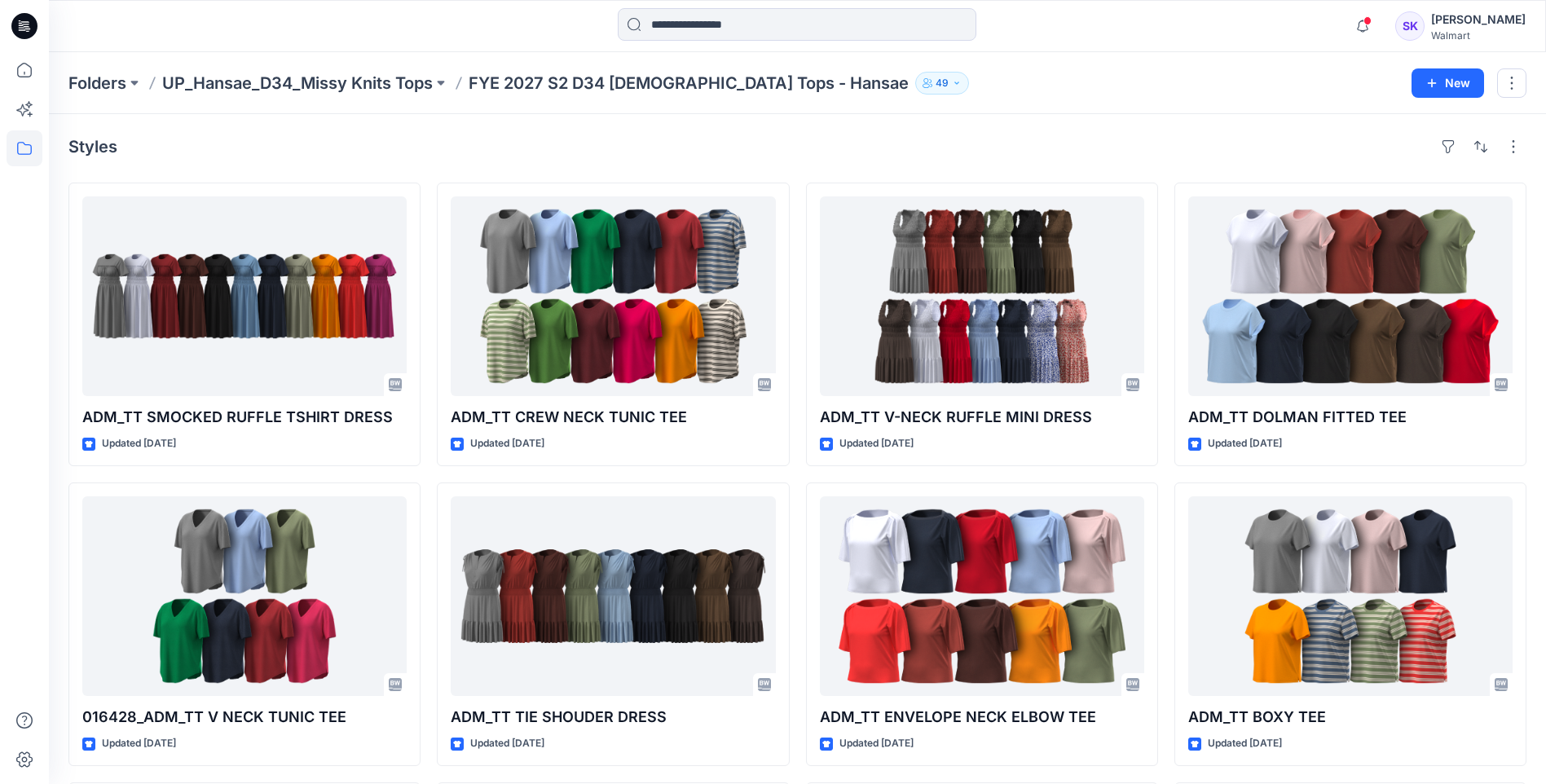
click at [1039, 139] on div "Styles" at bounding box center [798, 147] width 1458 height 26
click at [940, 107] on div "Folders UP_Hansae_D34_Missy Knits Tops FYE 2027 S2 D34 Ladies Tops - Hansae 49 …" at bounding box center [797, 83] width 1497 height 62
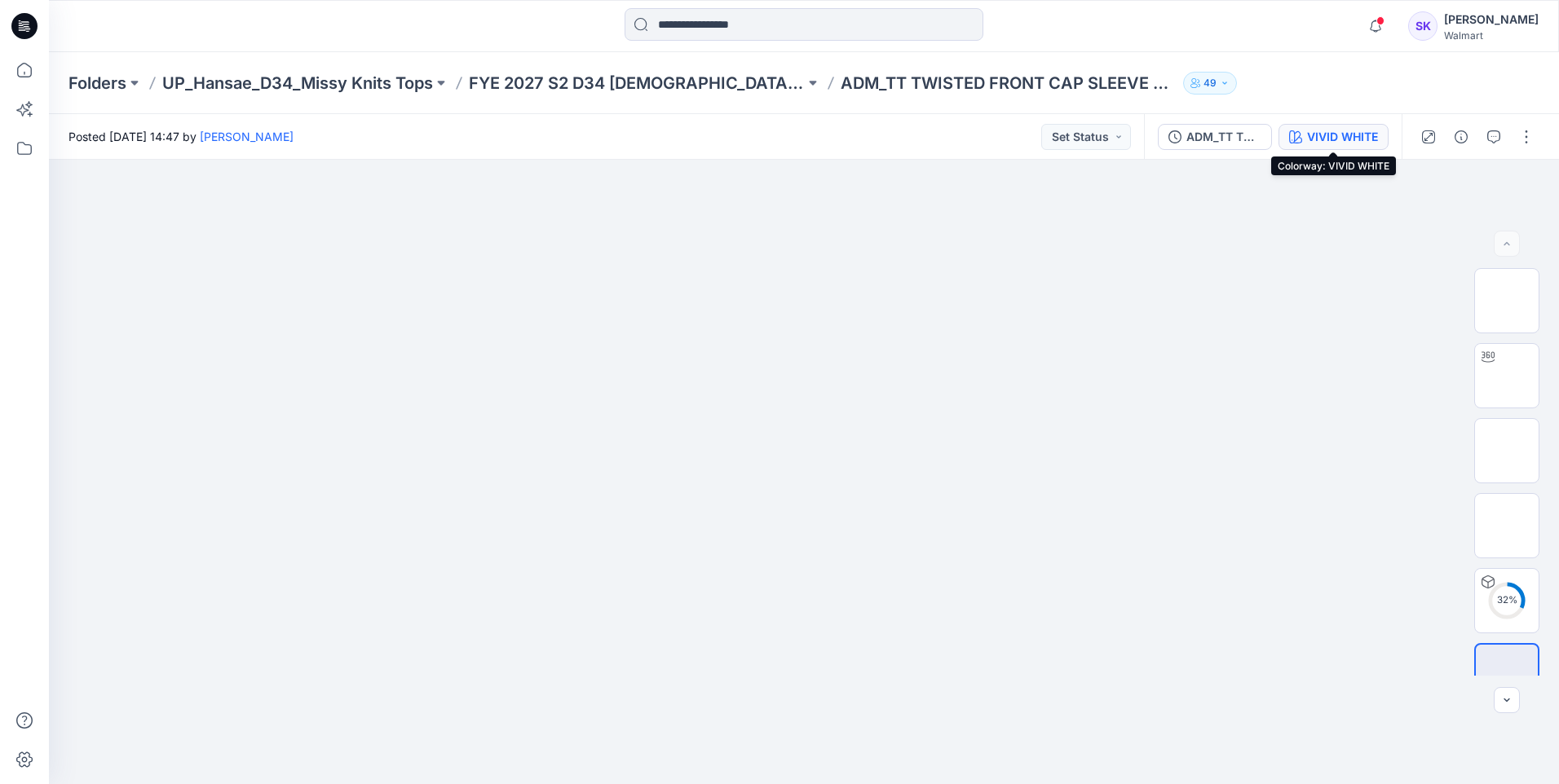
click at [1302, 134] on button "VIVID WHITE" at bounding box center [1333, 136] width 110 height 26
